Goal: Check status: Check status

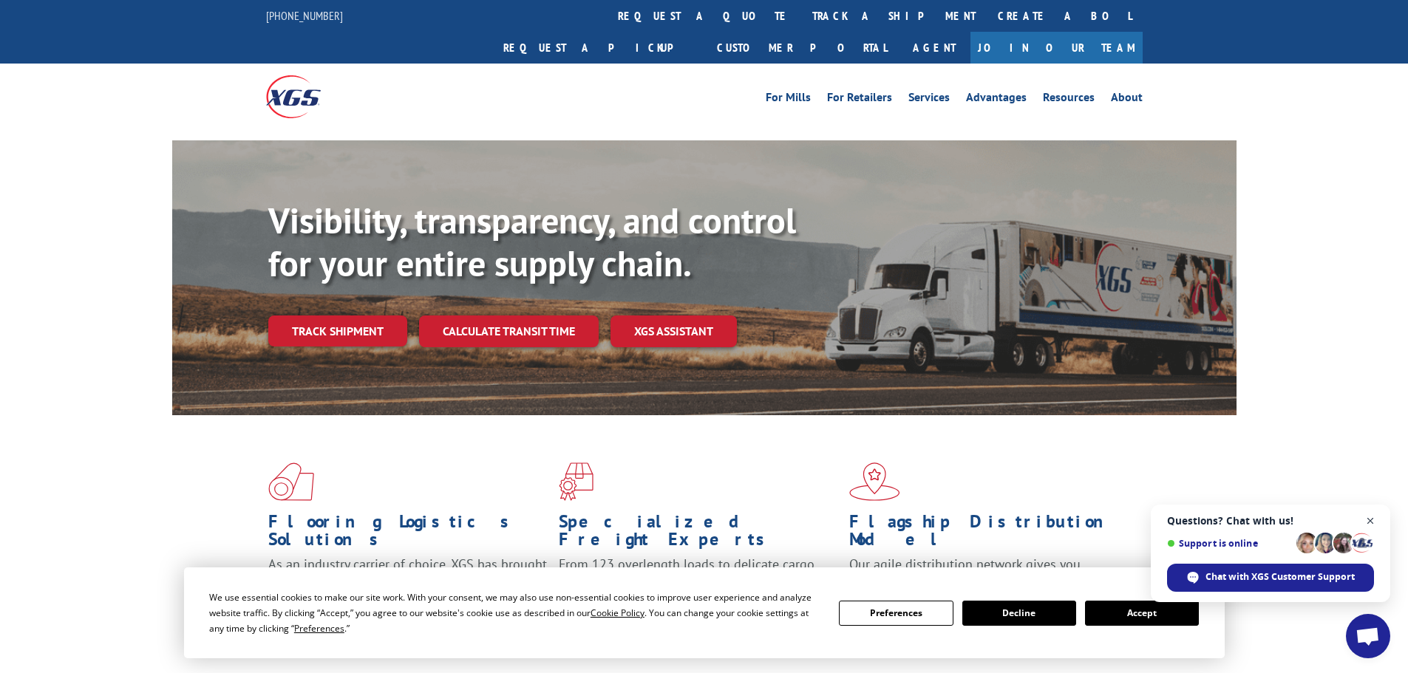
click at [1367, 523] on span "Close chat" at bounding box center [1370, 521] width 18 height 18
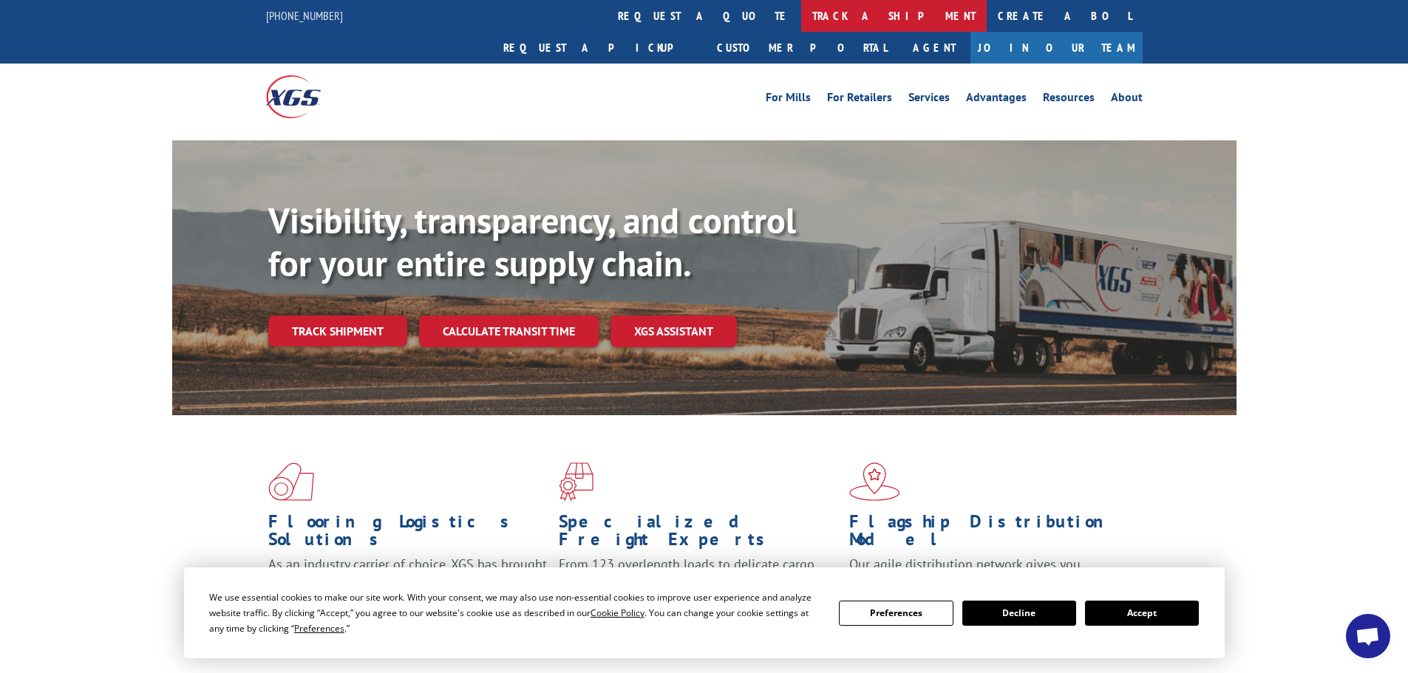
click at [801, 16] on link "track a shipment" at bounding box center [893, 16] width 185 height 32
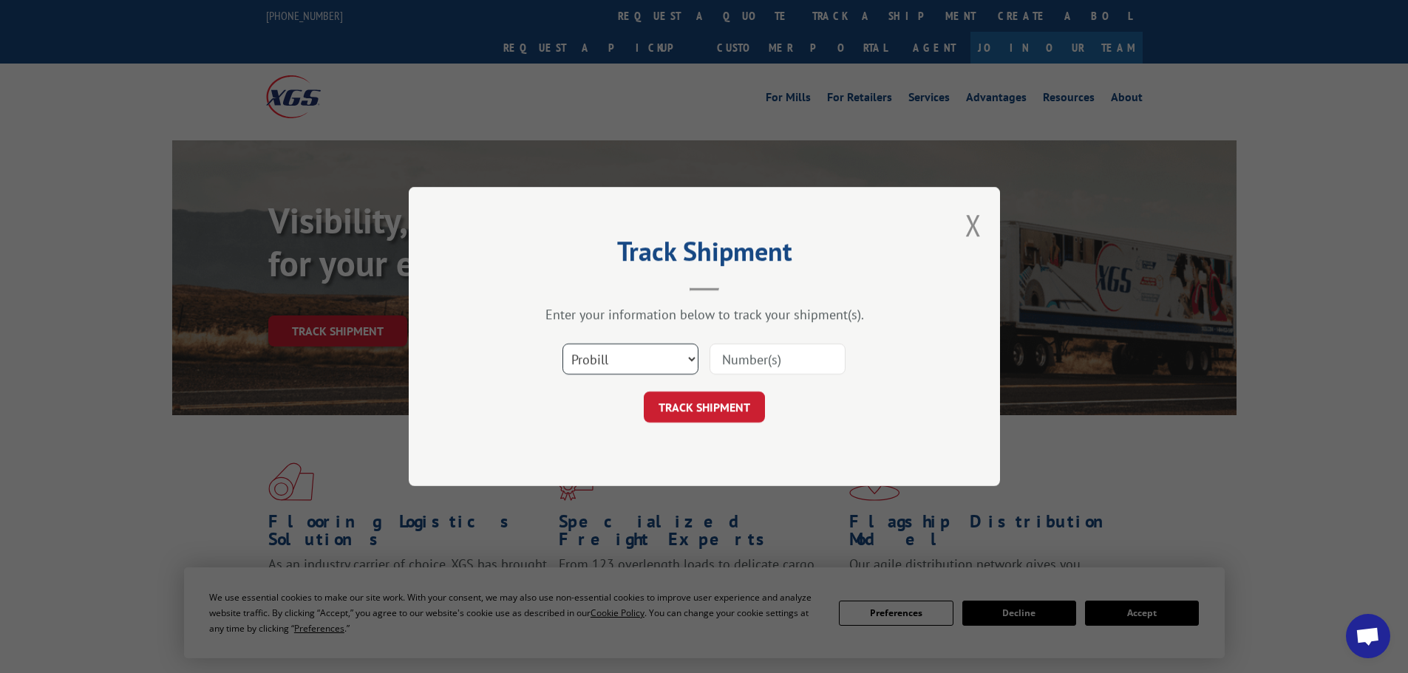
click at [601, 350] on select "Select category... Probill BOL PO" at bounding box center [630, 359] width 136 height 31
select select "po"
click at [562, 344] on select "Select category... Probill BOL PO" at bounding box center [630, 359] width 136 height 31
click at [797, 354] on input at bounding box center [777, 359] width 136 height 31
paste input "44533072"
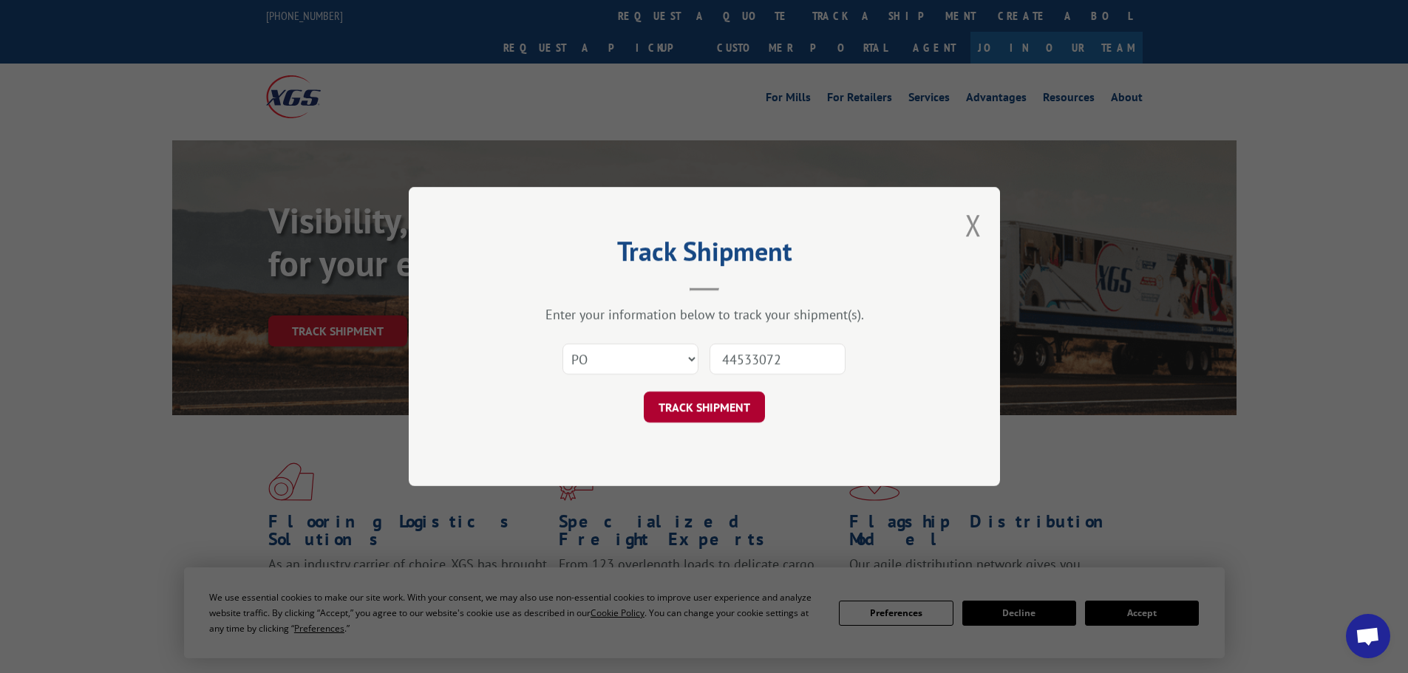
type input "44533072"
click at [722, 409] on button "TRACK SHIPMENT" at bounding box center [704, 407] width 121 height 31
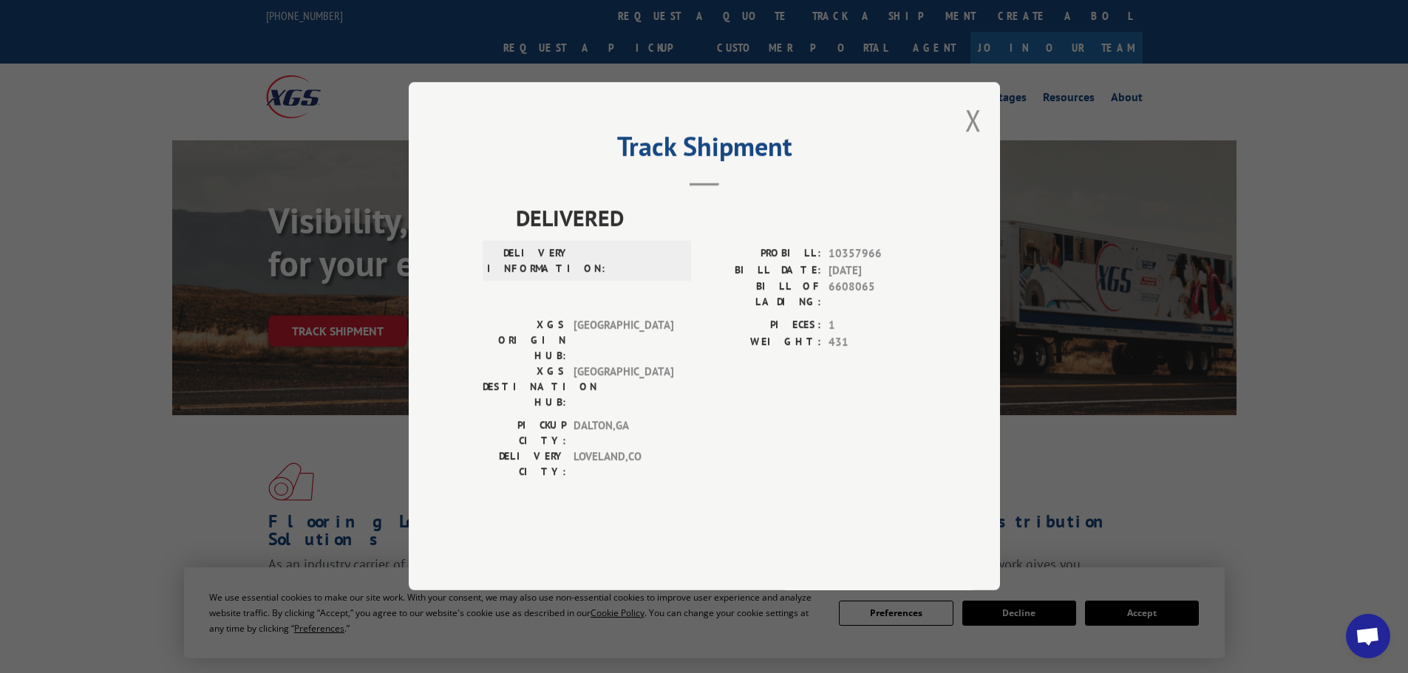
click at [982, 163] on div "Track Shipment DELIVERED DELIVERY INFORMATION: PROBILL: 10357966 BILL DATE: [DA…" at bounding box center [704, 336] width 591 height 508
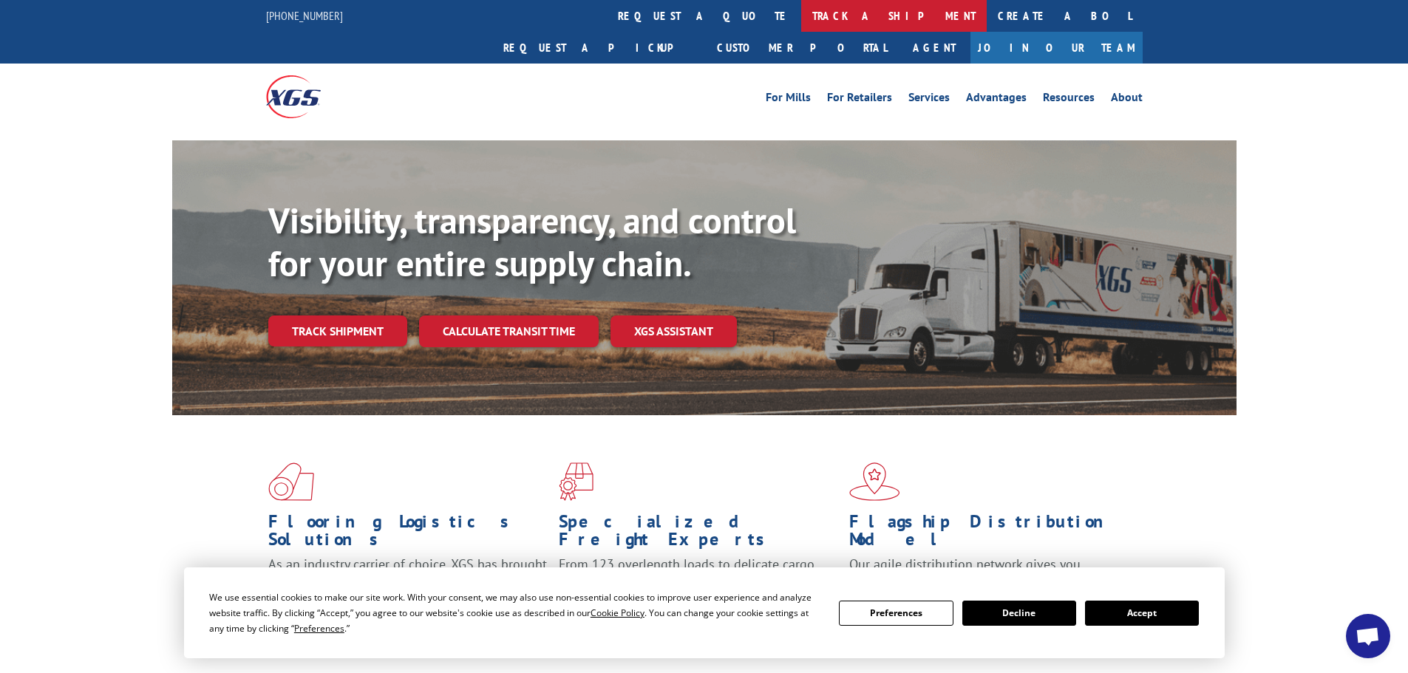
click at [801, 17] on link "track a shipment" at bounding box center [893, 16] width 185 height 32
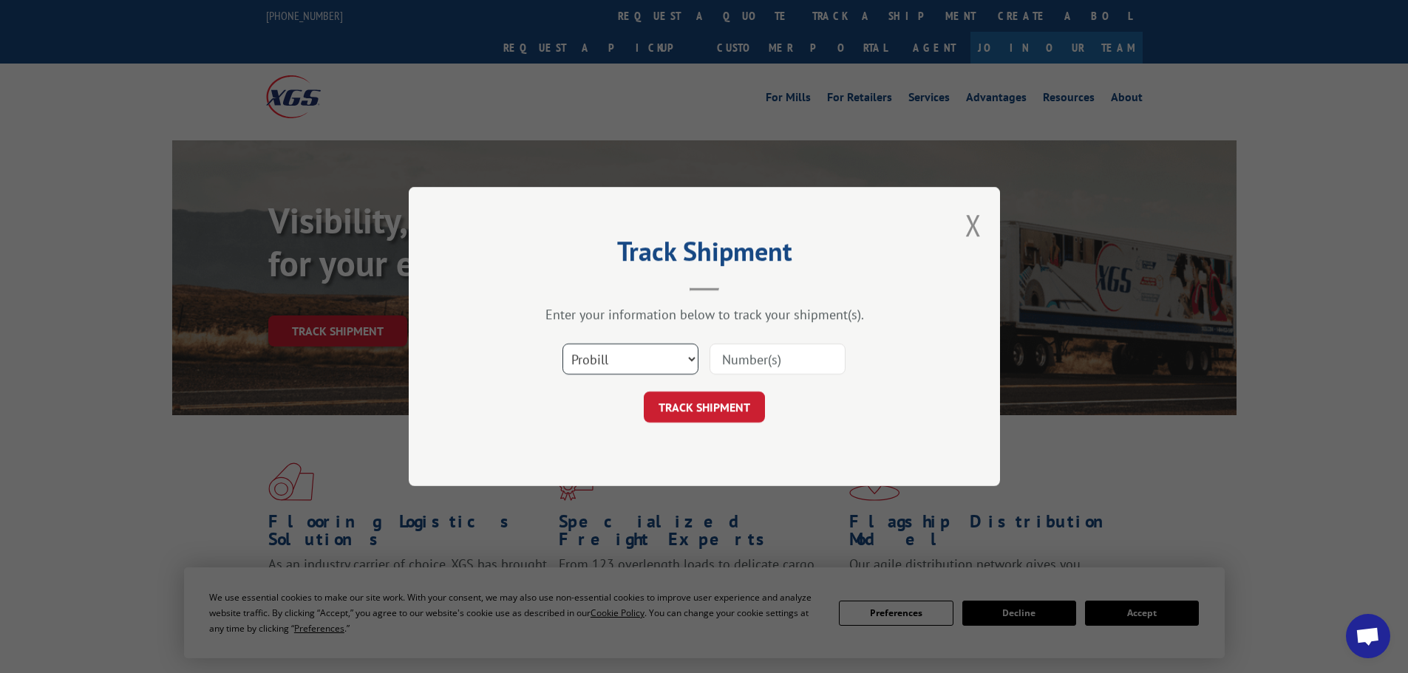
click at [583, 362] on select "Select category... Probill BOL PO" at bounding box center [630, 359] width 136 height 31
select select "bol"
click at [562, 344] on select "Select category... Probill BOL PO" at bounding box center [630, 359] width 136 height 31
click at [738, 365] on input at bounding box center [777, 359] width 136 height 31
paste input "5313673"
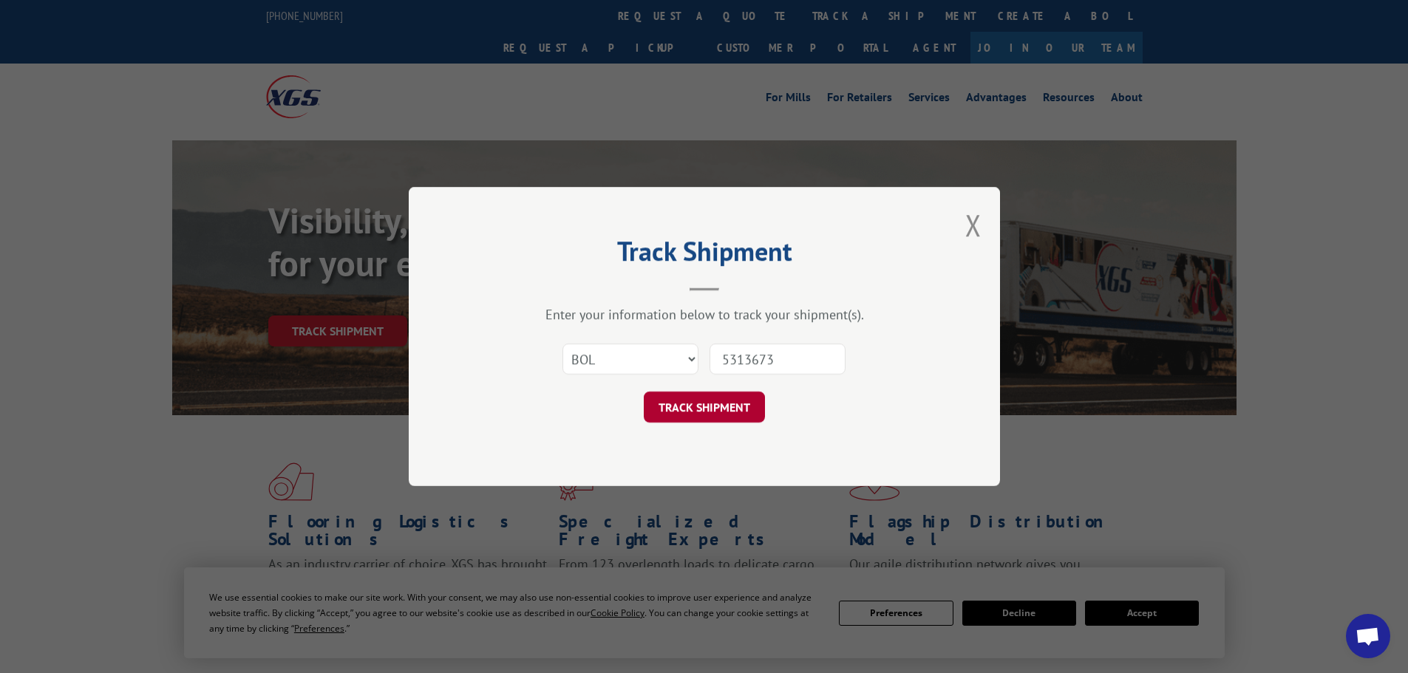
type input "5313673"
click at [729, 415] on button "TRACK SHIPMENT" at bounding box center [704, 407] width 121 height 31
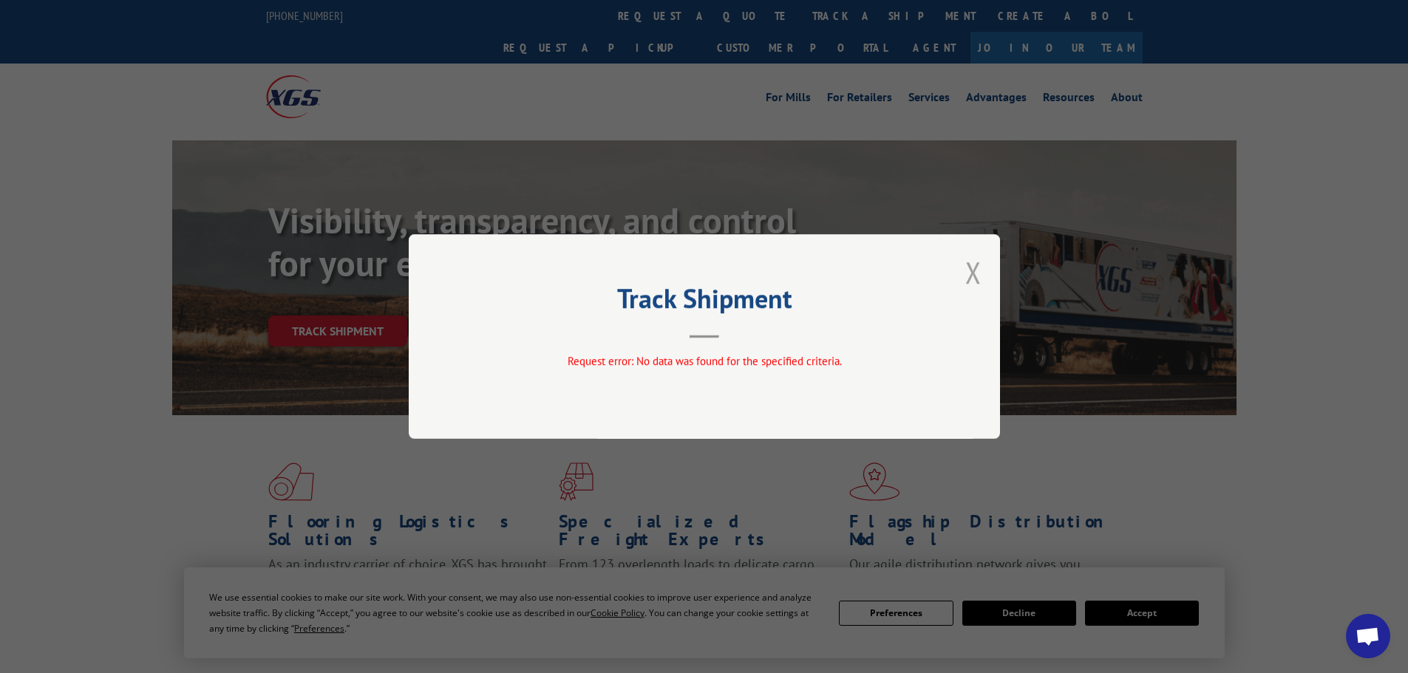
click at [967, 272] on button "Close modal" at bounding box center [973, 272] width 16 height 39
